Goal: Task Accomplishment & Management: Use online tool/utility

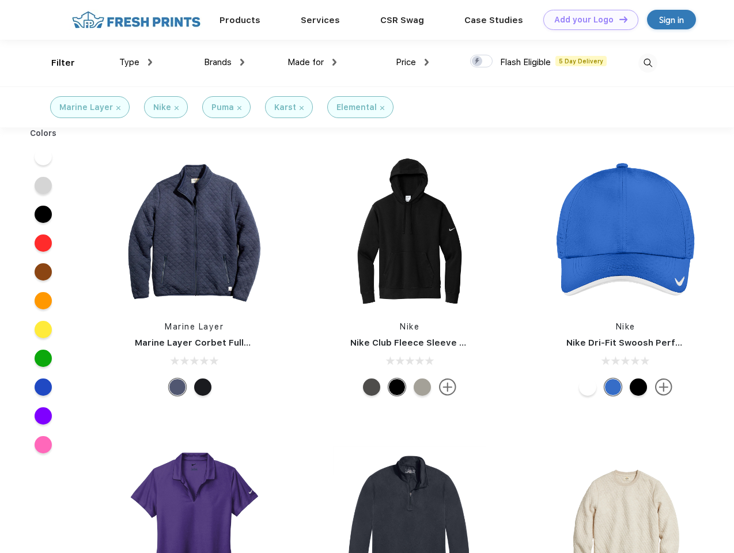
click at [587, 20] on link "Add your Logo Design Tool" at bounding box center [591, 20] width 95 height 20
click at [0, 0] on div "Design Tool" at bounding box center [0, 0] width 0 height 0
click at [619, 19] on link "Add your Logo Design Tool" at bounding box center [591, 20] width 95 height 20
click at [55, 63] on div "Filter" at bounding box center [63, 62] width 24 height 13
click at [136, 62] on span "Type" at bounding box center [129, 62] width 20 height 10
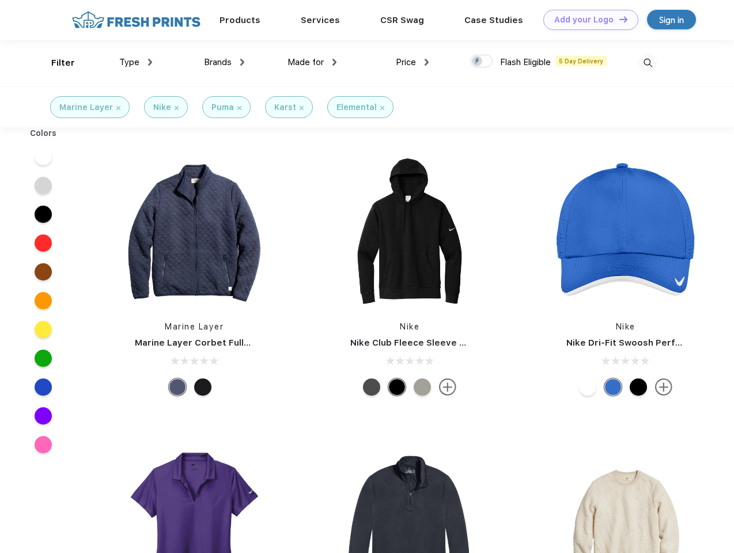
click at [224, 62] on span "Brands" at bounding box center [218, 62] width 28 height 10
click at [312, 62] on span "Made for" at bounding box center [306, 62] width 36 height 10
click at [413, 62] on span "Price" at bounding box center [406, 62] width 20 height 10
click at [482, 62] on div at bounding box center [481, 61] width 22 height 13
click at [478, 62] on input "checkbox" at bounding box center [473, 57] width 7 height 7
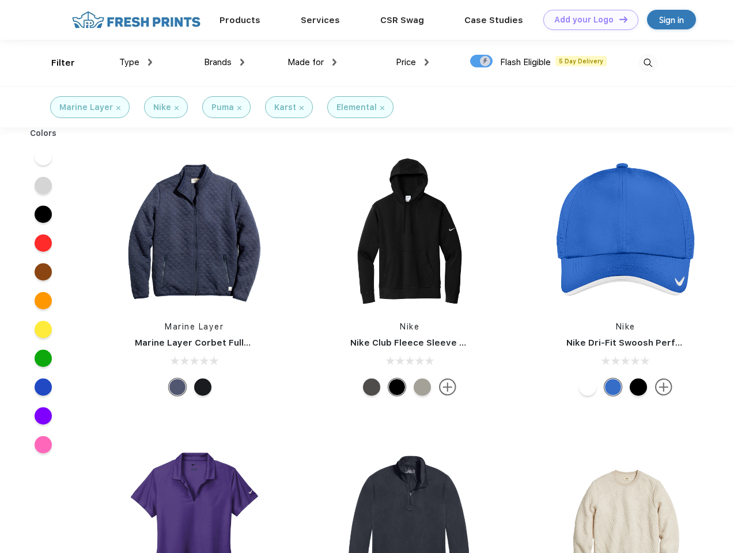
click at [648, 63] on img at bounding box center [648, 63] width 19 height 19
